Goal: Find specific page/section: Find specific page/section

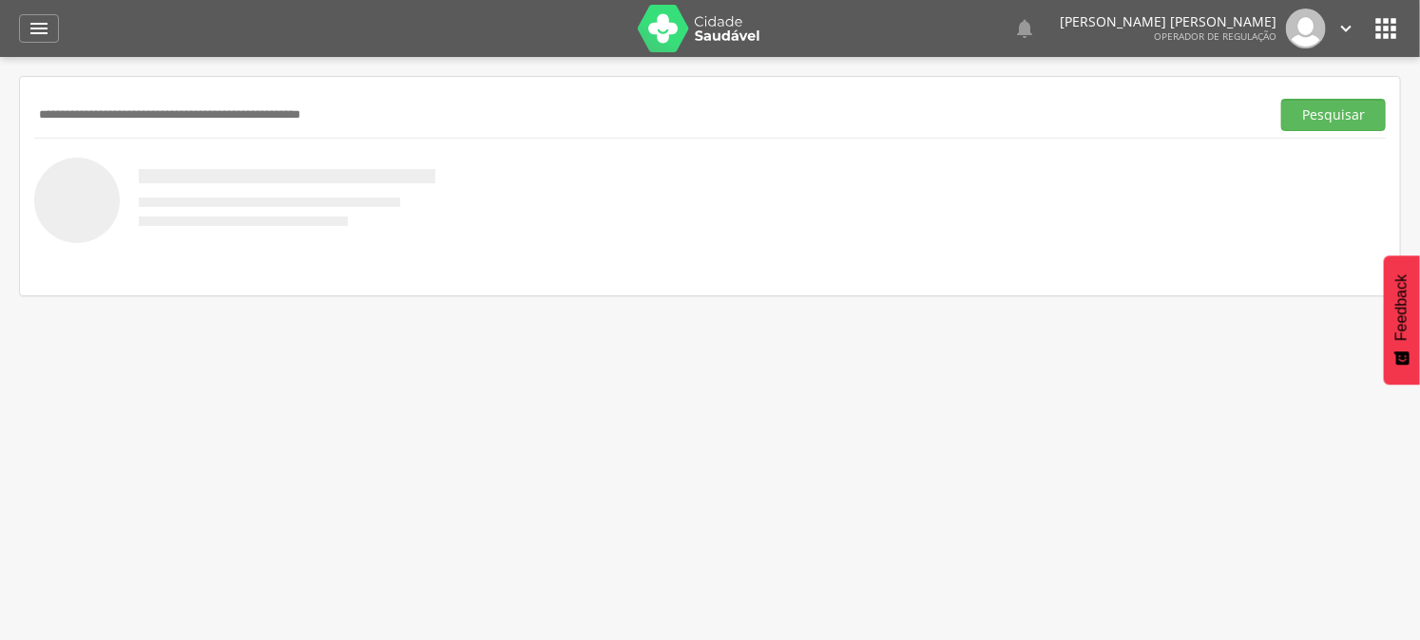
click at [91, 108] on input "text" at bounding box center [648, 115] width 1228 height 32
click at [98, 108] on input "text" at bounding box center [648, 115] width 1228 height 32
type input "**********"
click at [1281, 99] on button "Pesquisar" at bounding box center [1333, 115] width 105 height 32
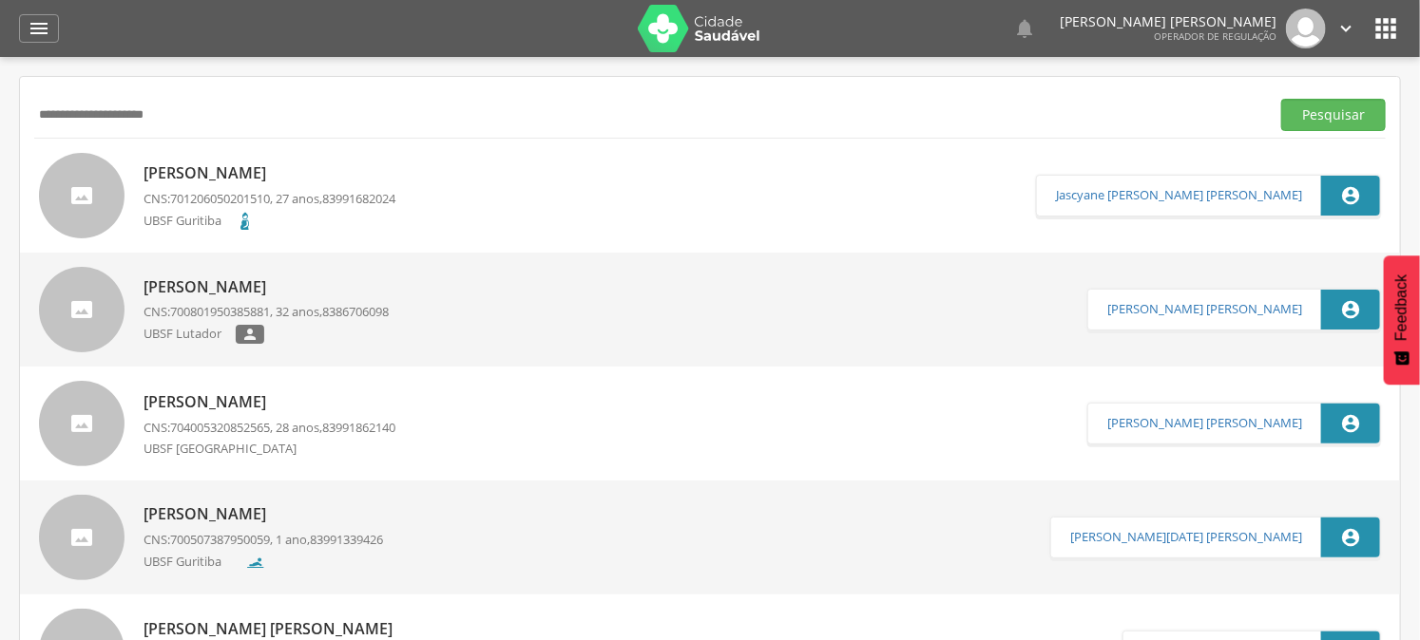
click at [298, 174] on p "[PERSON_NAME]" at bounding box center [269, 173] width 252 height 22
type input "**********"
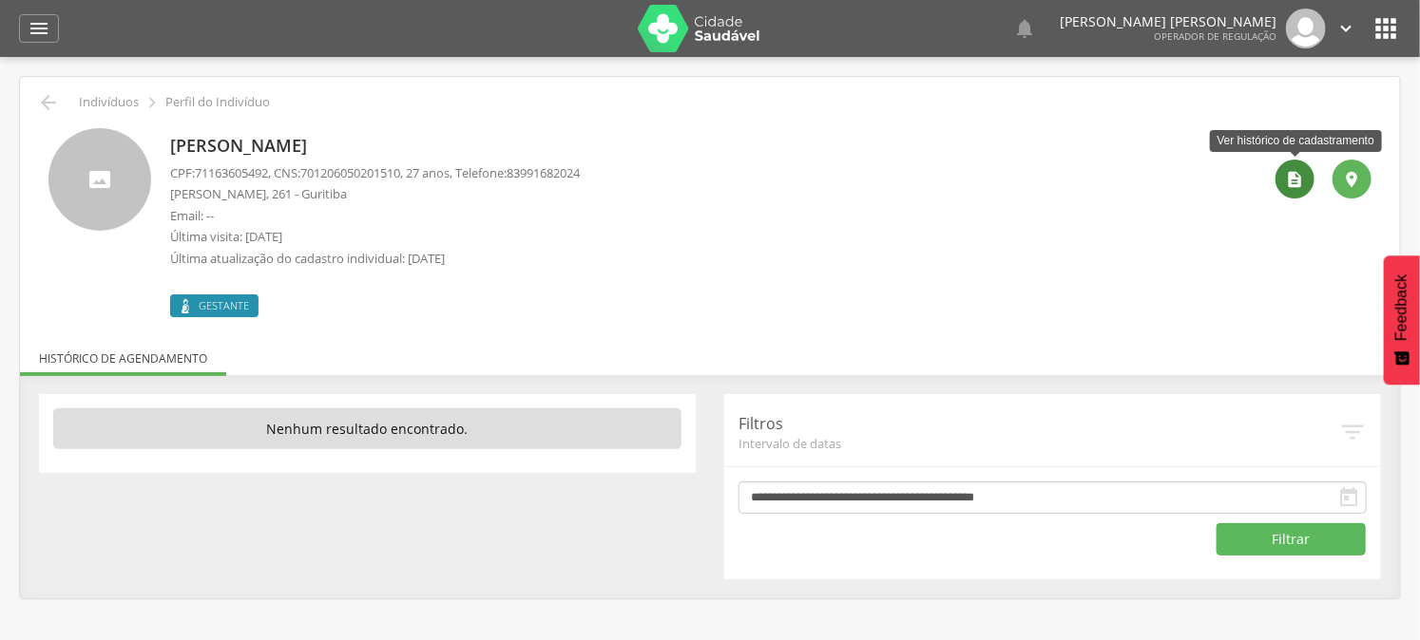
click at [1300, 183] on icon "" at bounding box center [1295, 179] width 19 height 19
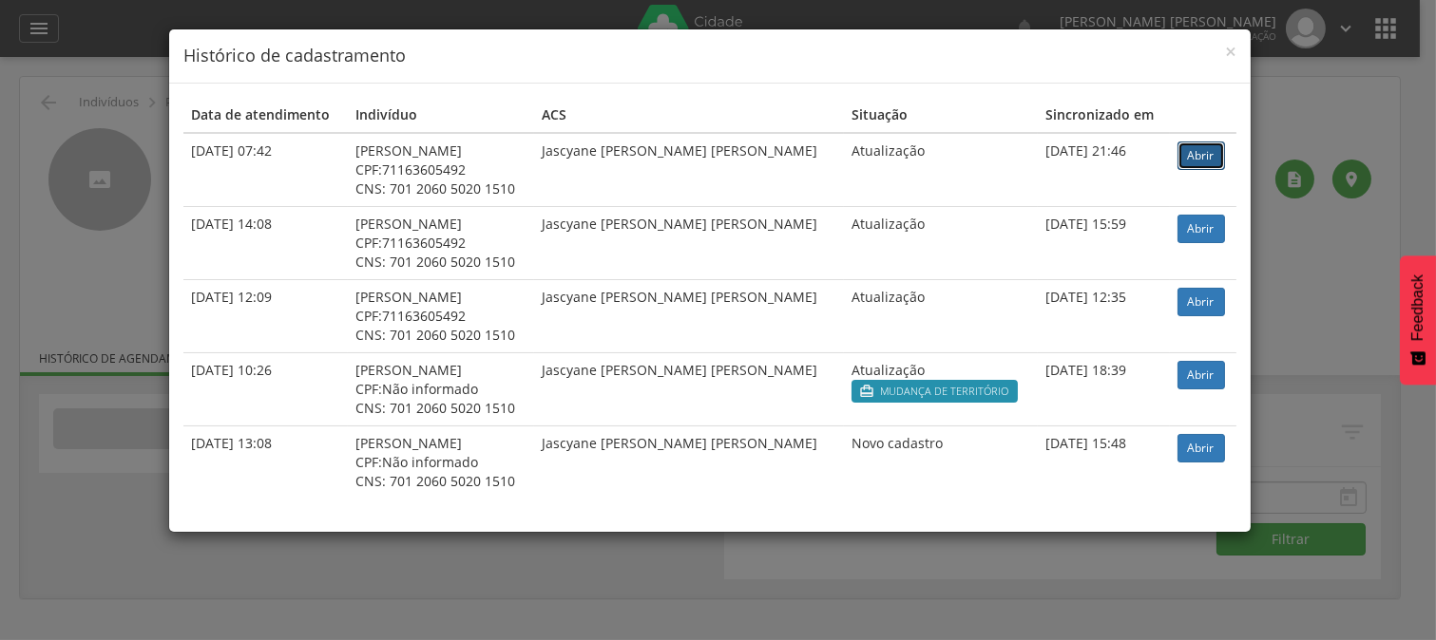
click at [1177, 166] on link "Abrir" at bounding box center [1201, 156] width 48 height 29
click at [124, 281] on div "× Histórico de cadastramento Data de atendimento Indivíduo ACS Situação Sincron…" at bounding box center [718, 320] width 1436 height 640
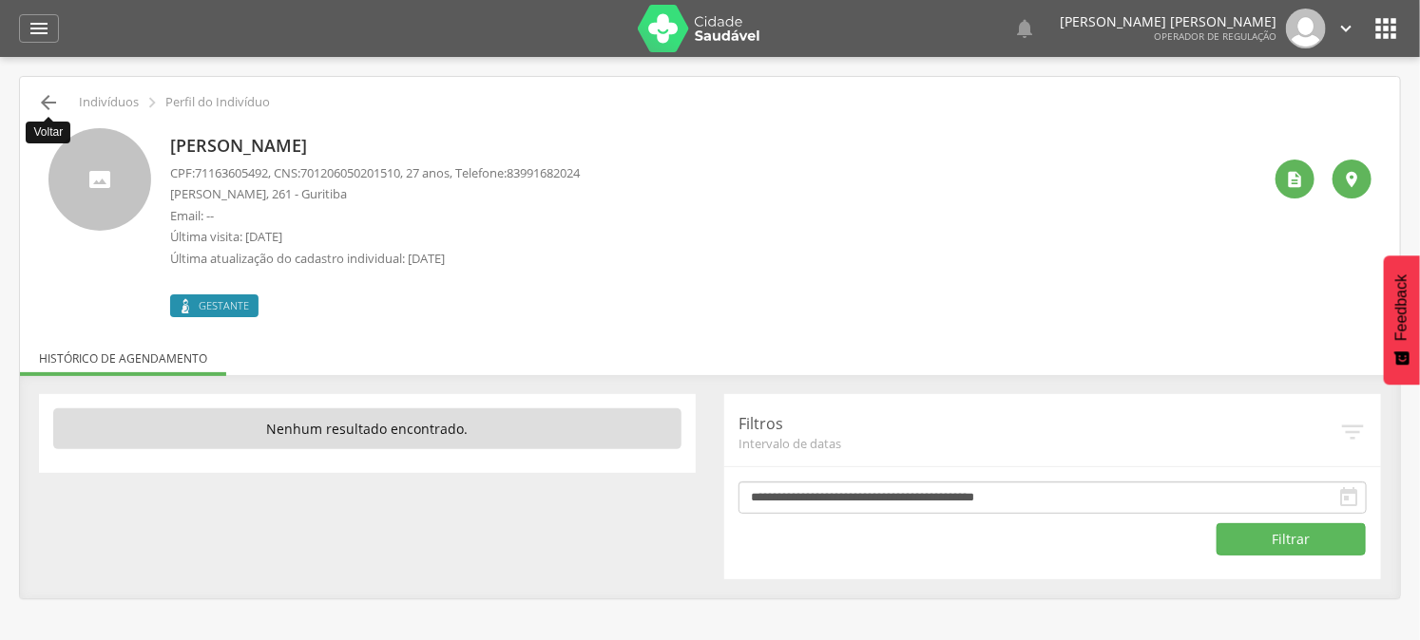
click at [49, 100] on icon "" at bounding box center [48, 102] width 23 height 23
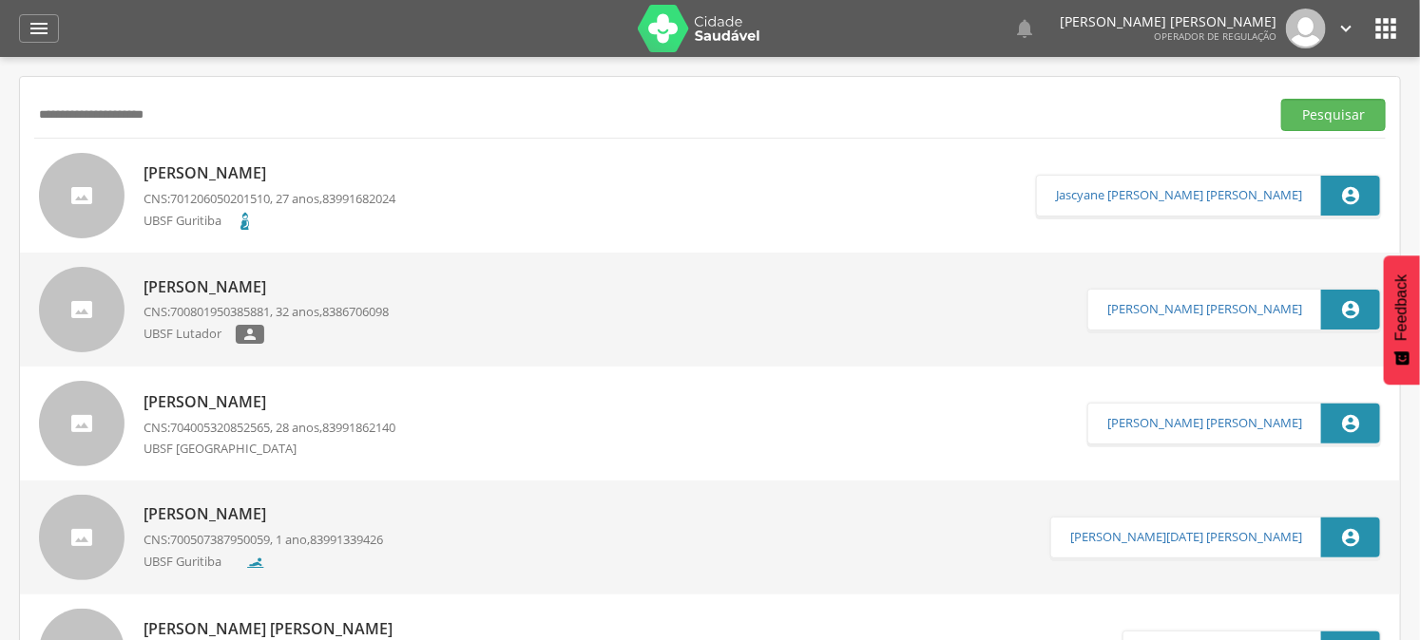
click at [1382, 22] on icon "" at bounding box center [1385, 28] width 30 height 30
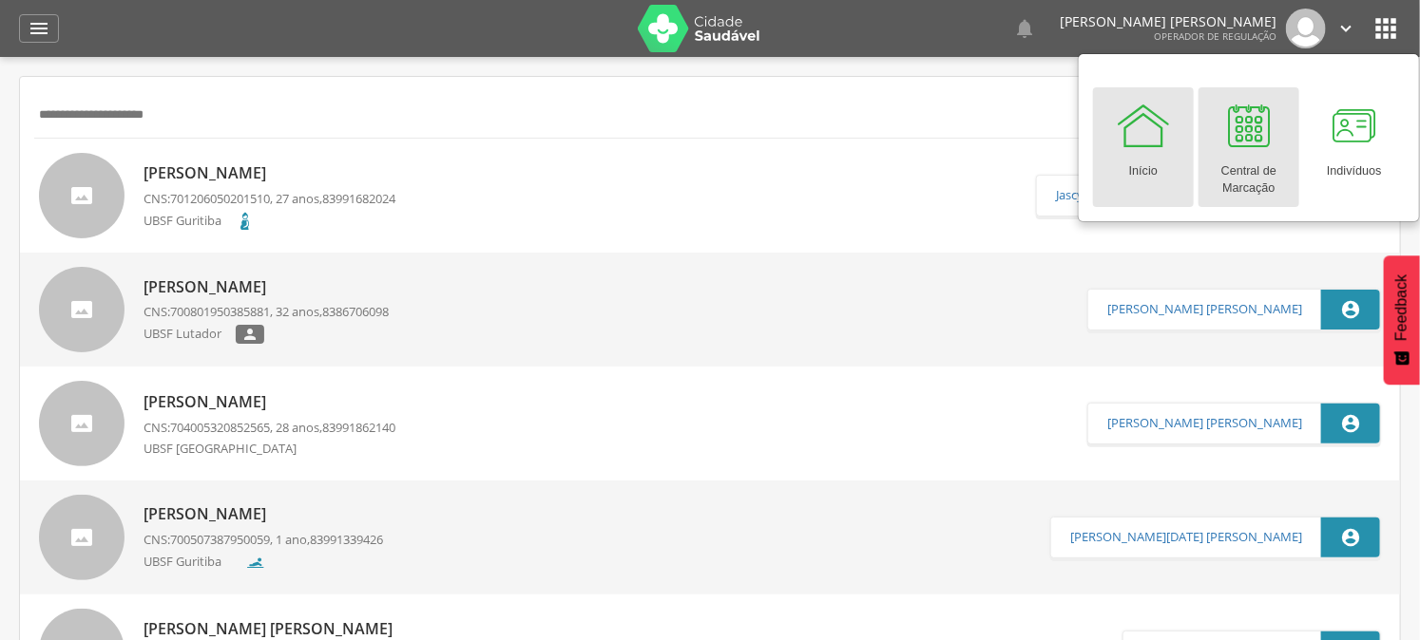
click at [1223, 196] on div "Central de Marcação" at bounding box center [1249, 176] width 82 height 44
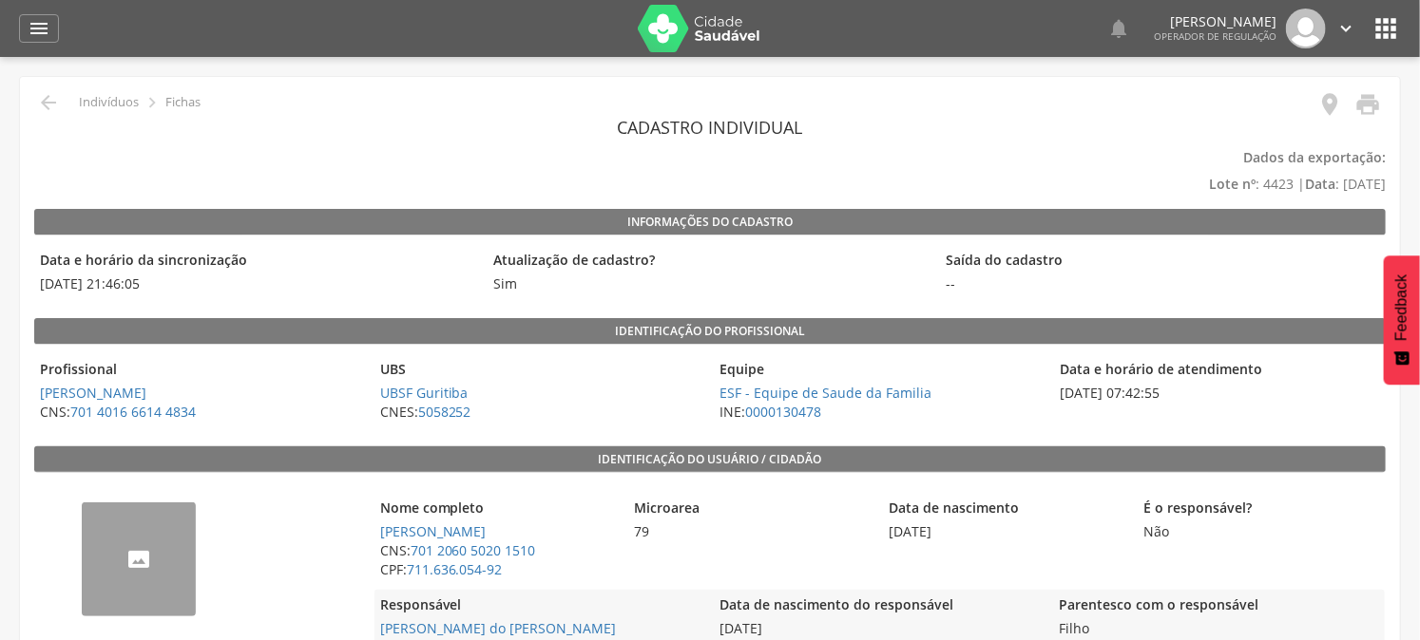
click at [1390, 36] on icon "" at bounding box center [1385, 28] width 30 height 30
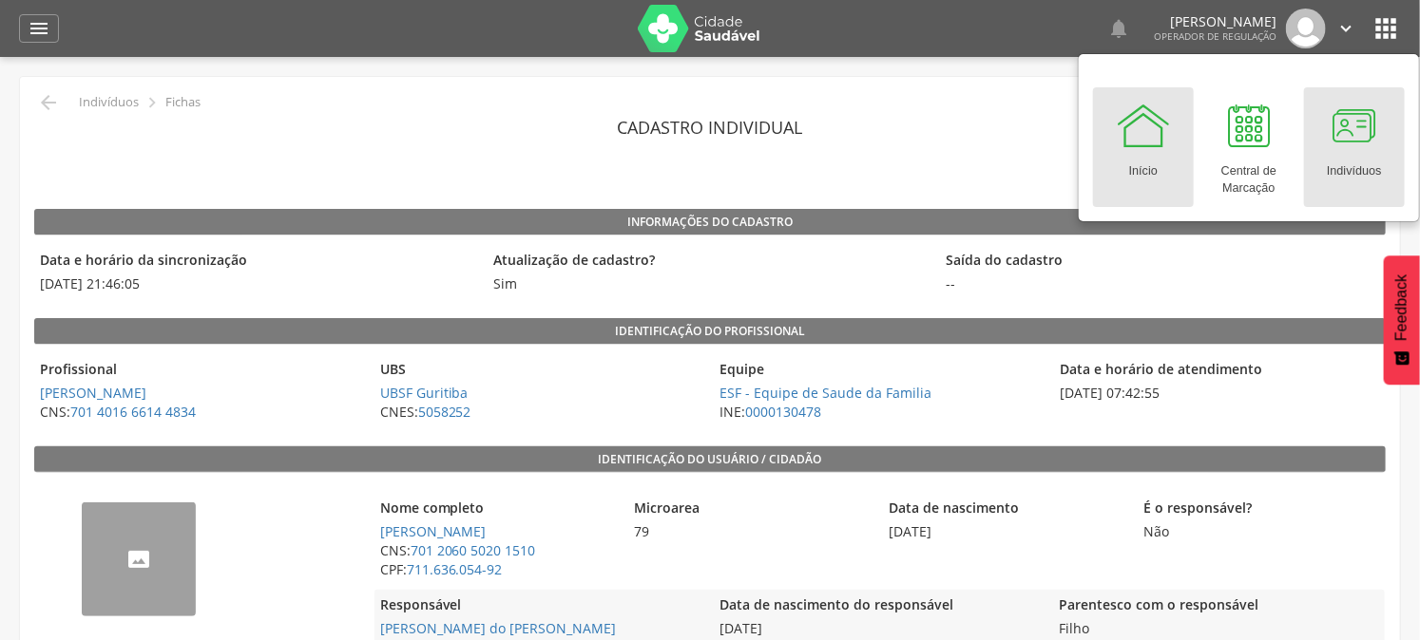
click at [1336, 121] on div at bounding box center [1354, 125] width 57 height 57
